Goal: Task Accomplishment & Management: Manage account settings

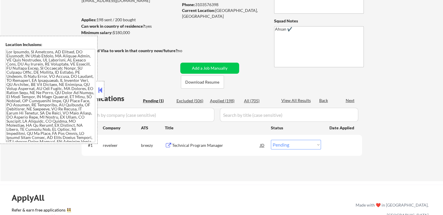
scroll to position [87, 0]
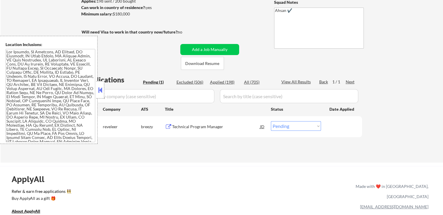
click at [169, 126] on button at bounding box center [168, 127] width 7 height 6
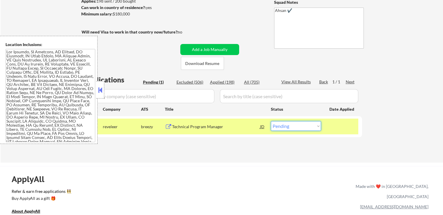
click at [301, 127] on select "Choose an option... Pending Applied Excluded (Questions) Excluded (Expired) Exc…" at bounding box center [296, 126] width 50 height 10
click at [271, 121] on select "Choose an option... Pending Applied Excluded (Questions) Excluded (Expired) Exc…" at bounding box center [296, 126] width 50 height 10
click at [302, 159] on div "← Return to /applysquad Mailslurp Inbox Job Search Builder [PERSON_NAME] User E…" at bounding box center [222, 49] width 442 height 226
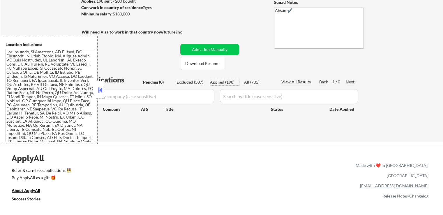
click at [220, 81] on div "Applied (198)" at bounding box center [224, 82] width 29 height 6
select select ""applied""
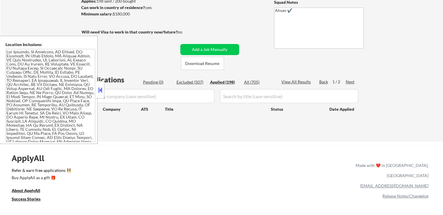
select select ""applied""
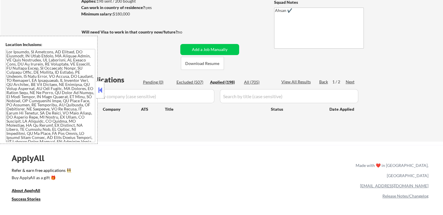
select select ""applied""
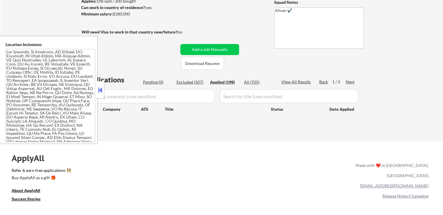
select select ""applied""
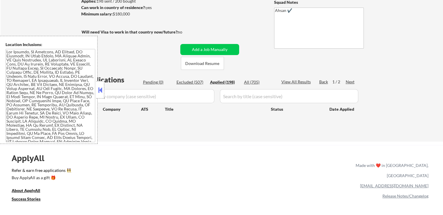
select select ""applied""
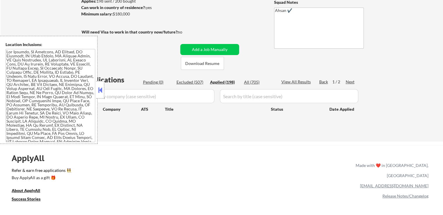
select select ""applied""
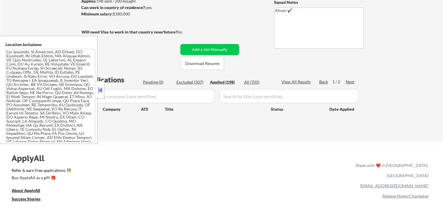
select select ""applied""
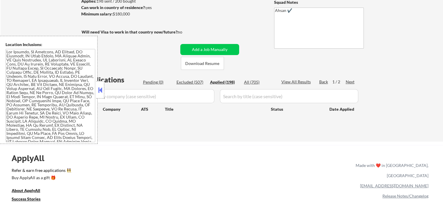
select select ""applied""
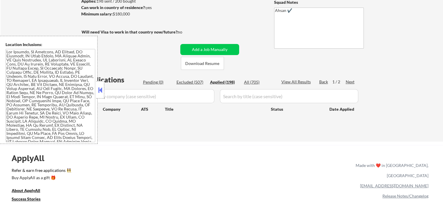
select select ""applied""
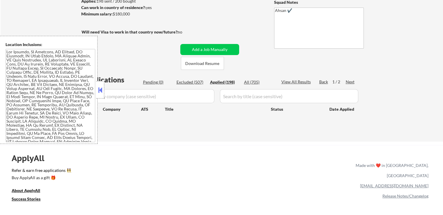
select select ""applied""
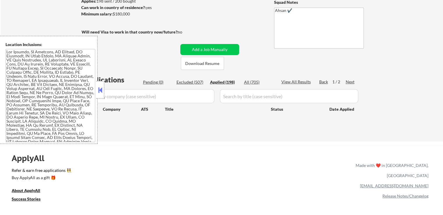
select select ""applied""
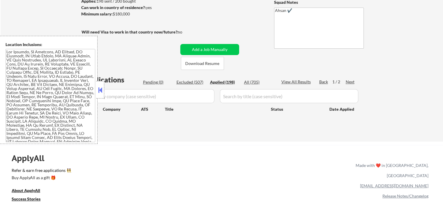
select select ""applied""
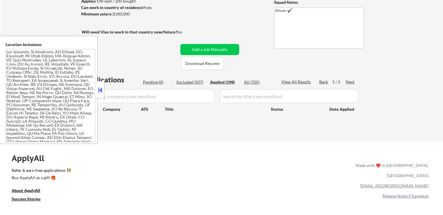
select select ""applied""
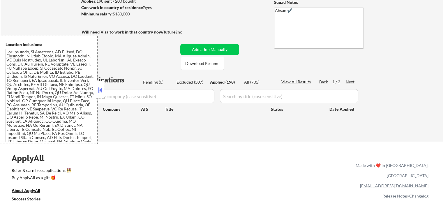
select select ""applied""
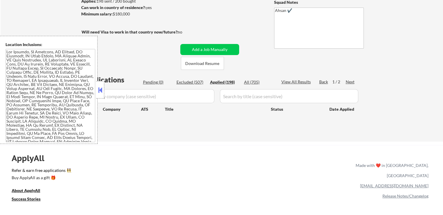
select select ""applied""
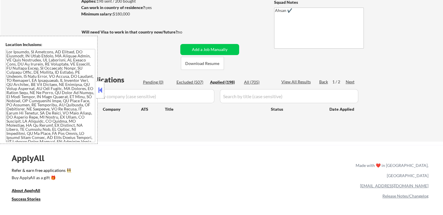
select select ""applied""
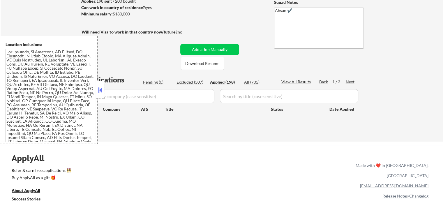
select select ""applied""
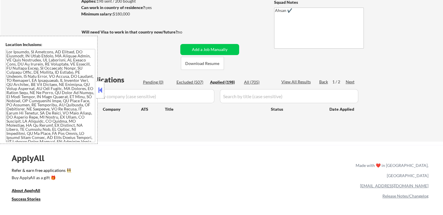
select select ""applied""
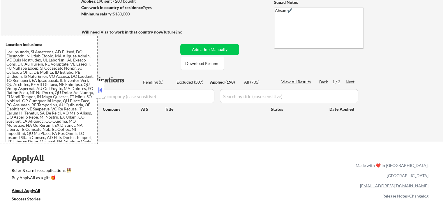
select select ""applied""
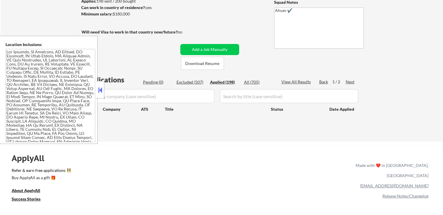
select select ""applied""
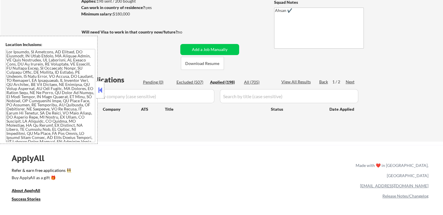
select select ""applied""
